Goal: Download file/media

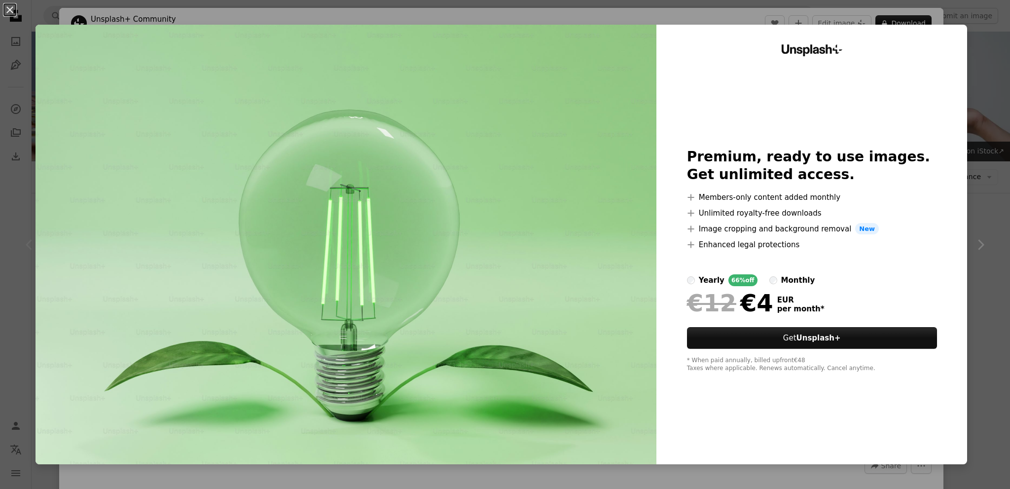
click at [985, 84] on div "An X shape Unsplash+ Premium, ready to use images. Get unlimited access. A plus…" at bounding box center [505, 244] width 1010 height 489
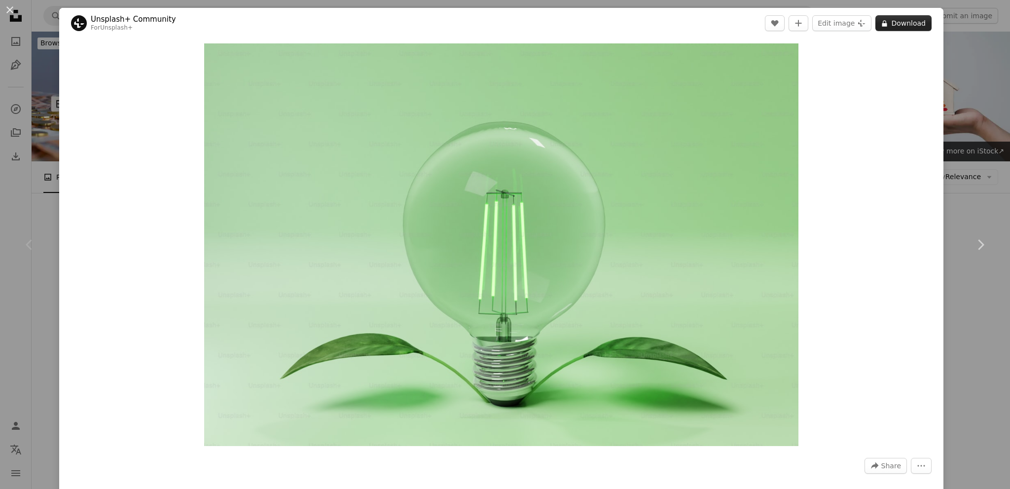
click at [905, 20] on button "A lock Download" at bounding box center [903, 23] width 56 height 16
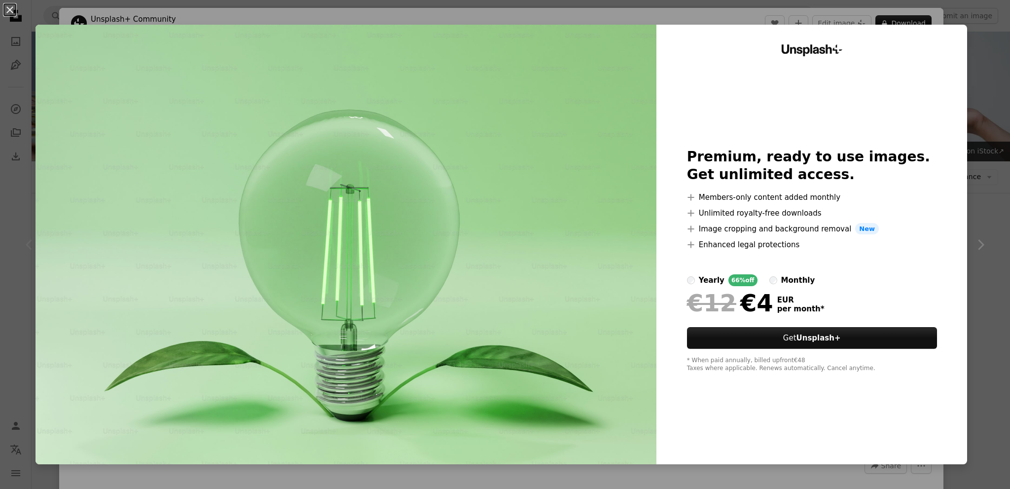
click at [961, 39] on div "An X shape Unsplash+ Premium, ready to use images. Get unlimited access. A plus…" at bounding box center [505, 244] width 1010 height 489
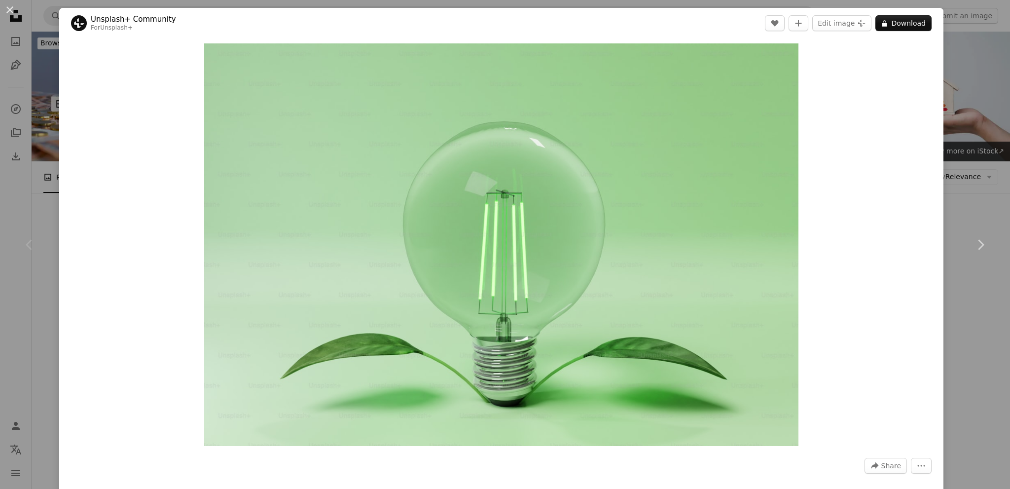
click at [966, 66] on div "An X shape Chevron left Chevron right Unsplash+ Community For Unsplash+ A heart…" at bounding box center [505, 244] width 1010 height 489
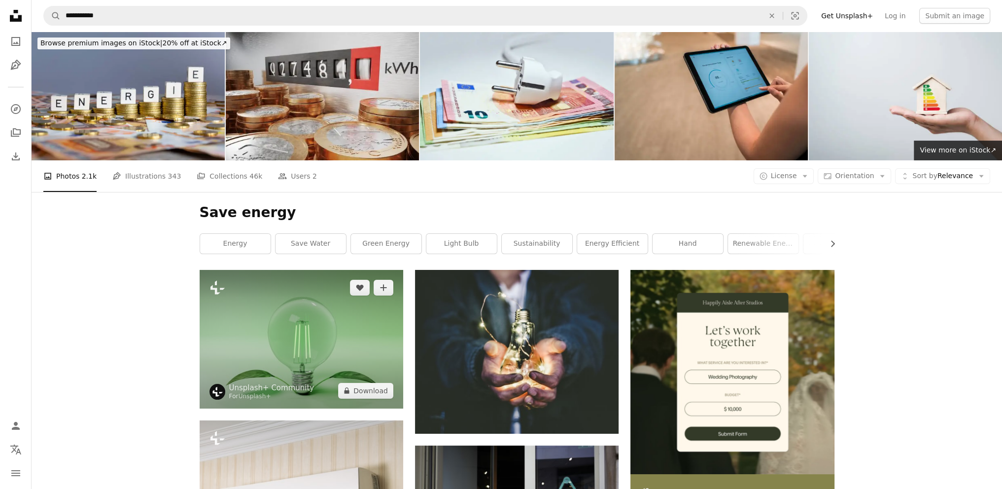
click at [314, 358] on img at bounding box center [302, 339] width 204 height 138
